Goal: Transaction & Acquisition: Purchase product/service

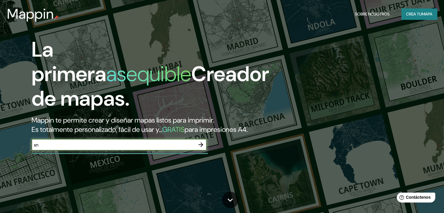
type input "s"
type input "[GEOGRAPHIC_DATA]"
click at [200, 148] on icon "button" at bounding box center [200, 144] width 7 height 7
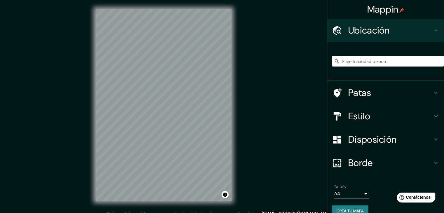
click at [355, 56] on input "Elige tu ciudad o zona" at bounding box center [388, 61] width 112 height 11
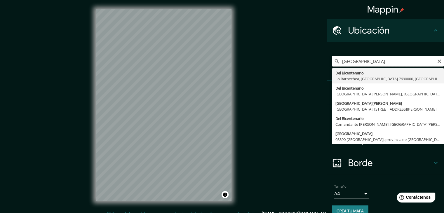
click at [392, 57] on input "[GEOGRAPHIC_DATA]" at bounding box center [388, 61] width 112 height 11
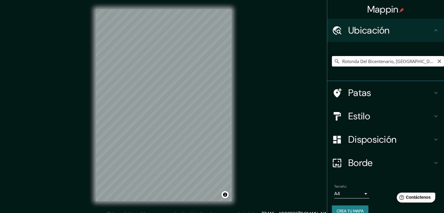
click at [363, 61] on input "Rotonda Del Bicentenario, [GEOGRAPHIC_DATA] - [GEOGRAPHIC_DATA][PERSON_NAME], 1…" at bounding box center [388, 61] width 112 height 11
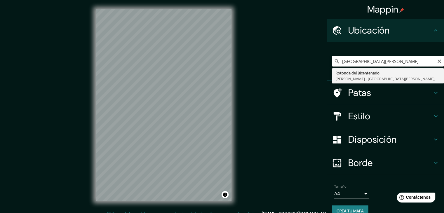
drag, startPoint x: 407, startPoint y: 60, endPoint x: 356, endPoint y: 62, distance: 50.8
click at [356, 62] on input "[GEOGRAPHIC_DATA][PERSON_NAME]" at bounding box center [388, 61] width 112 height 11
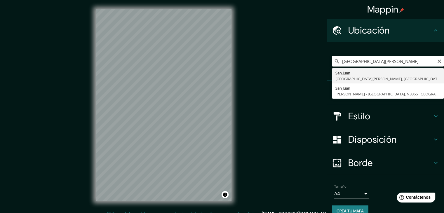
type input "[GEOGRAPHIC_DATA][PERSON_NAME], [GEOGRAPHIC_DATA][PERSON_NAME], [GEOGRAPHIC_DAT…"
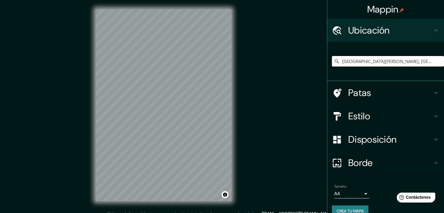
click at [193, 105] on div "© Mapbox © OpenStreetMap Improve this map" at bounding box center [163, 105] width 154 height 210
drag, startPoint x: 233, startPoint y: 135, endPoint x: 233, endPoint y: 138, distance: 3.3
click at [238, 137] on div "© Mapbox © OpenStreetMap Improve this map" at bounding box center [163, 105] width 154 height 210
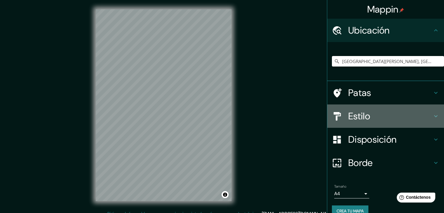
click at [348, 116] on font "Estilo" at bounding box center [359, 116] width 22 height 12
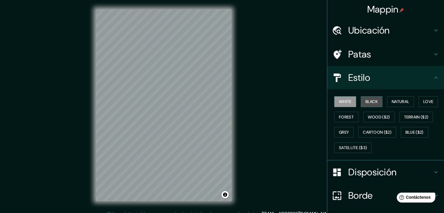
click at [364, 106] on button "Black" at bounding box center [372, 101] width 22 height 11
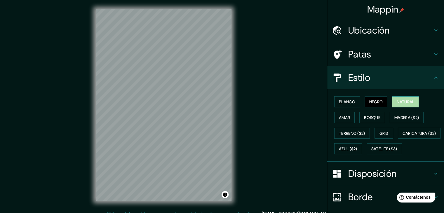
click at [398, 101] on font "Natural" at bounding box center [406, 101] width 18 height 5
click at [368, 118] on font "Bosque" at bounding box center [372, 117] width 16 height 5
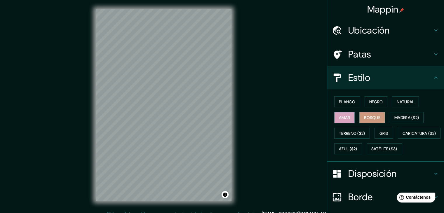
click at [339, 118] on font "Amar" at bounding box center [344, 117] width 11 height 5
click at [342, 102] on font "Blanco" at bounding box center [347, 101] width 16 height 5
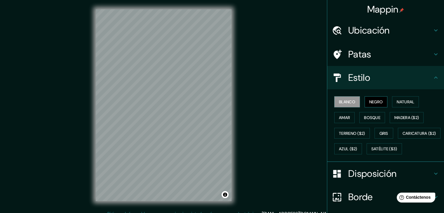
click at [364, 99] on button "Negro" at bounding box center [375, 101] width 23 height 11
